Goal: Task Accomplishment & Management: Manage account settings

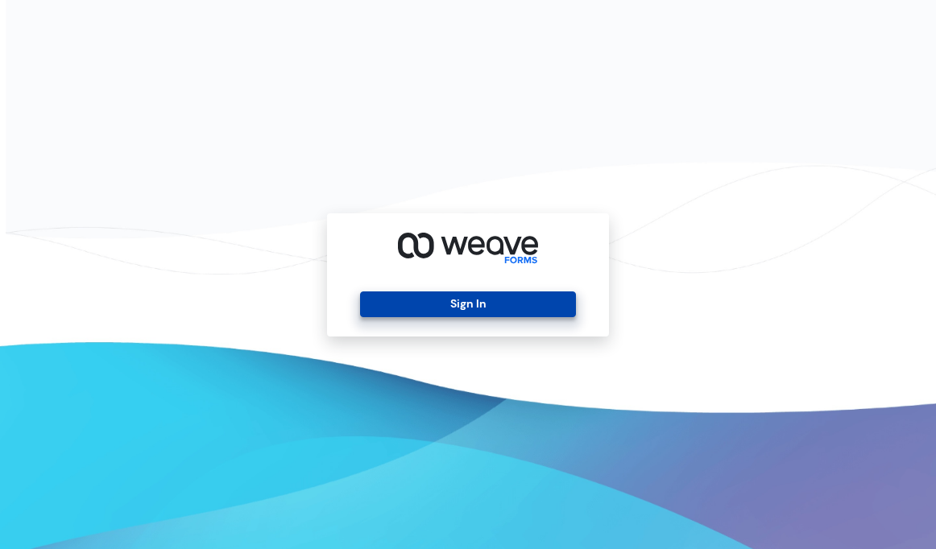
click at [484, 295] on button "Sign In" at bounding box center [467, 304] width 215 height 26
